Goal: Task Accomplishment & Management: Manage account settings

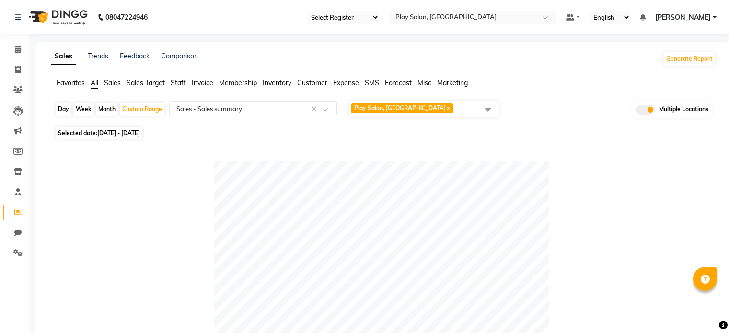
select select "full_report"
select select "csv"
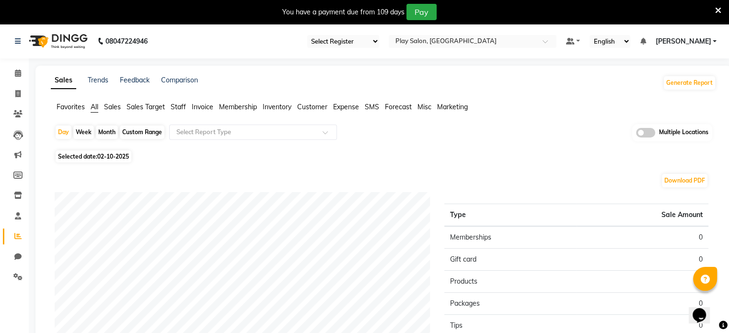
click at [722, 11] on div "You have a payment due from 109 days Pay" at bounding box center [364, 12] width 729 height 24
click at [719, 11] on icon at bounding box center [718, 10] width 6 height 9
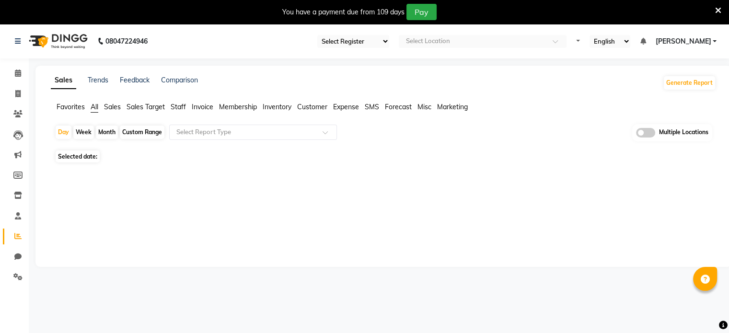
select select "en"
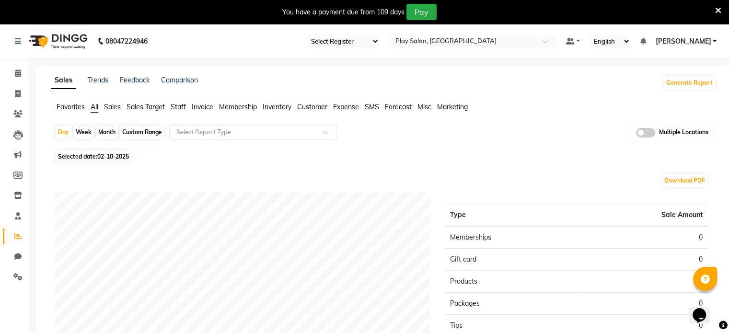
click at [720, 8] on icon at bounding box center [718, 10] width 6 height 9
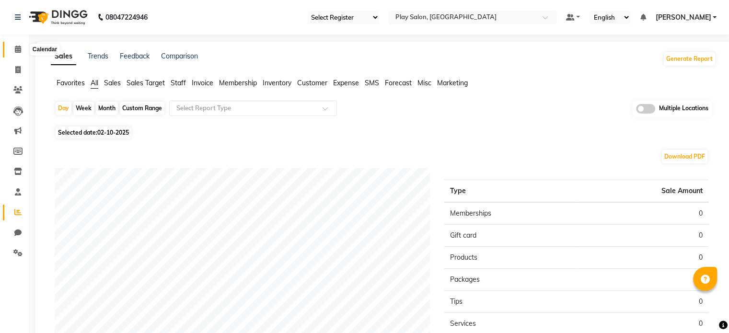
click at [19, 52] on icon at bounding box center [18, 49] width 6 height 7
